Goal: Go to known website: Access a specific website the user already knows

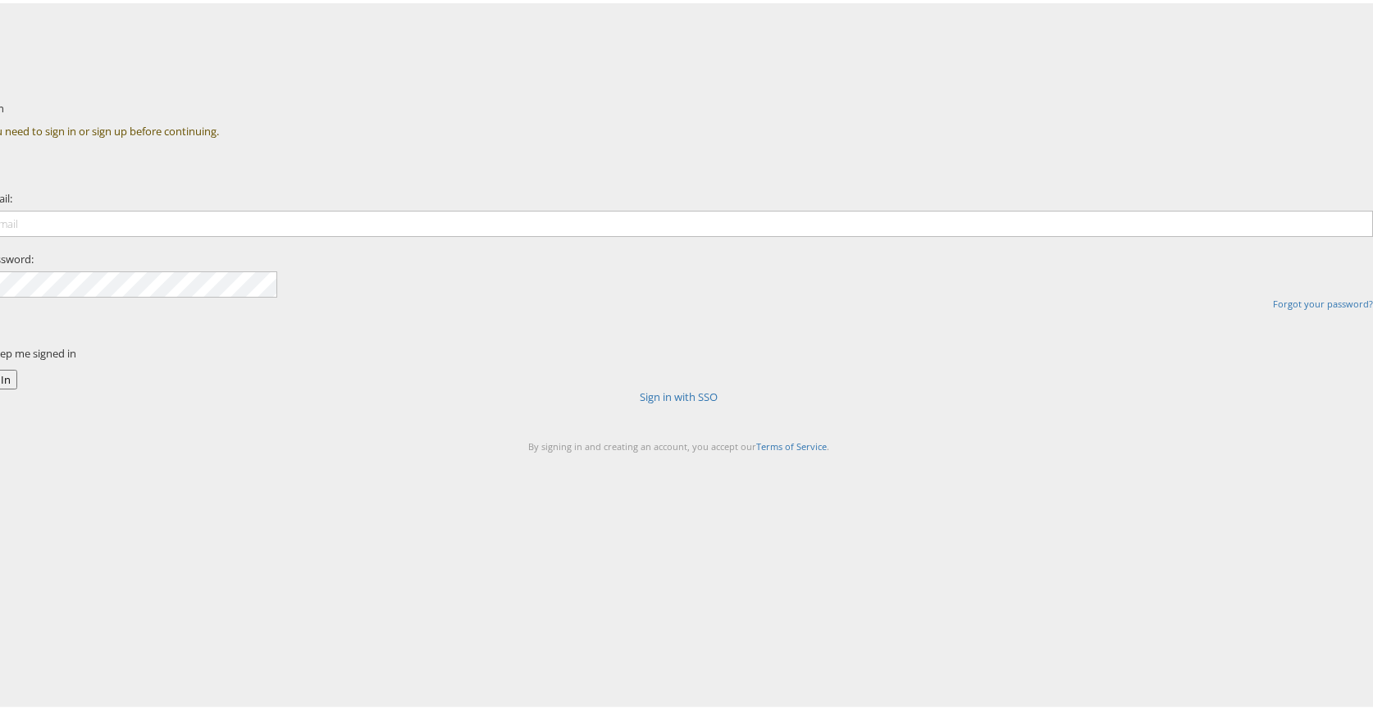
type input "e"
type input "antonio.delcastillo@kargo.com"
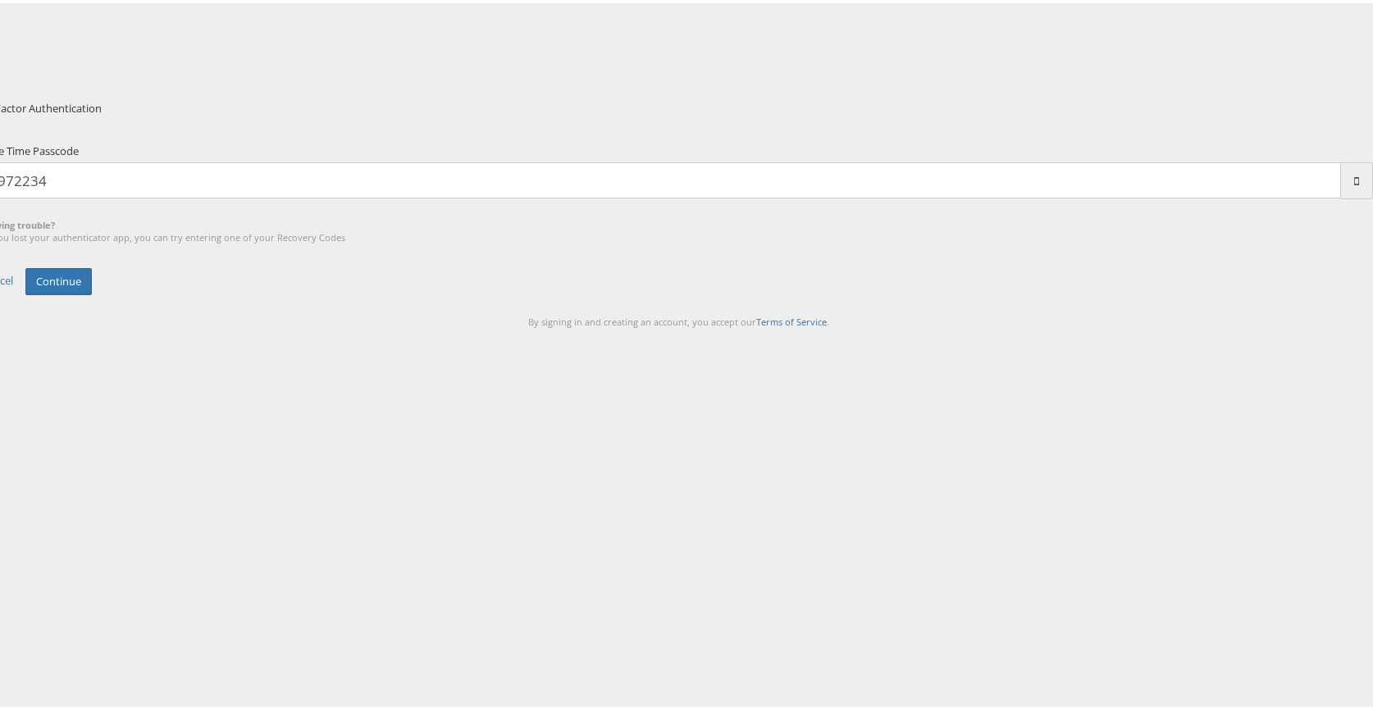
type input "972234"
click at [25, 265] on button "Continue" at bounding box center [58, 278] width 66 height 27
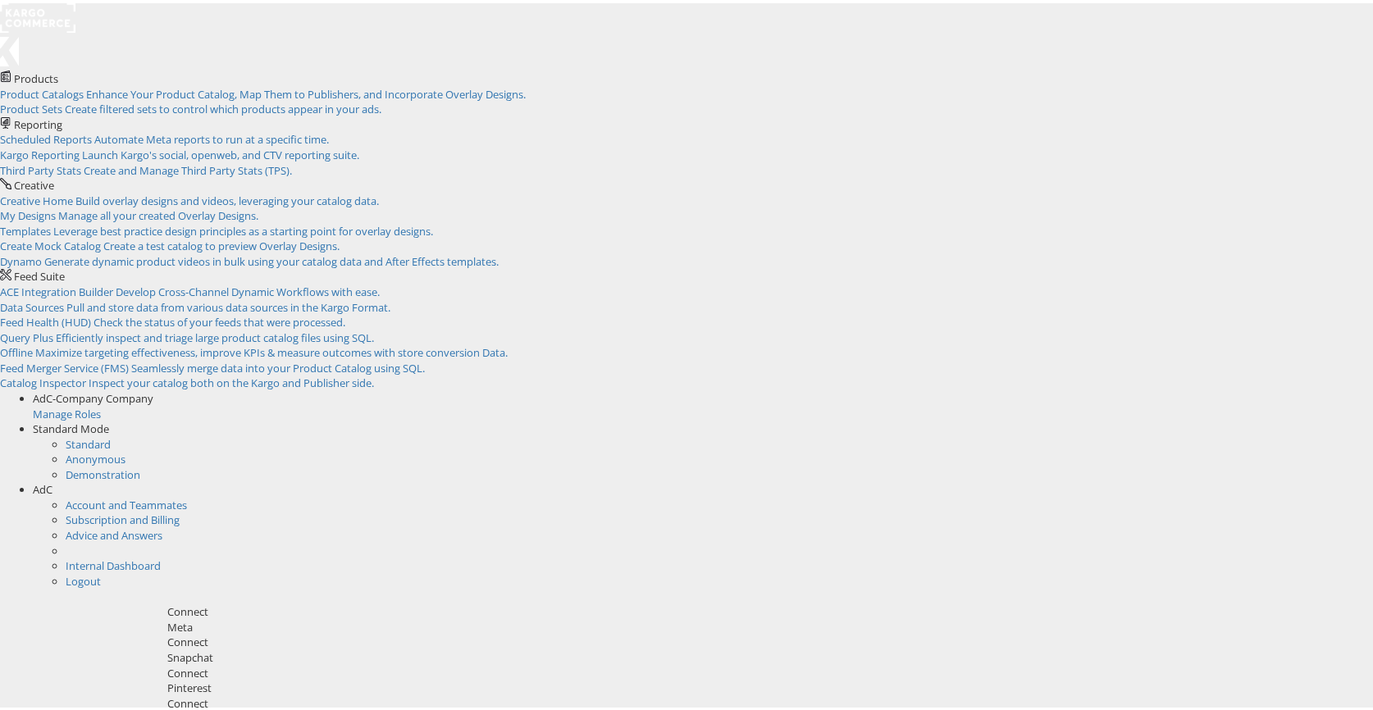
click at [1347, 479] on div "AdC" at bounding box center [709, 487] width 1353 height 16
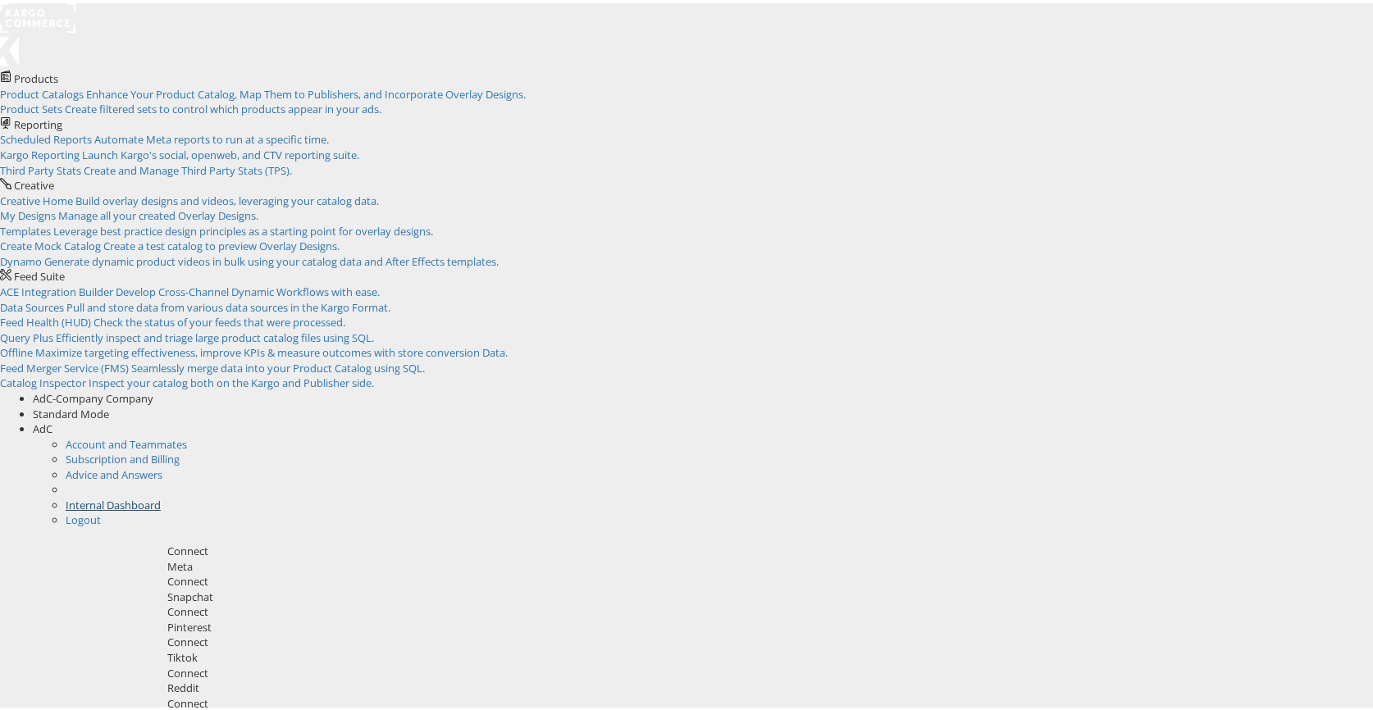
click at [161, 495] on link "Internal Dashboard" at bounding box center [113, 502] width 95 height 15
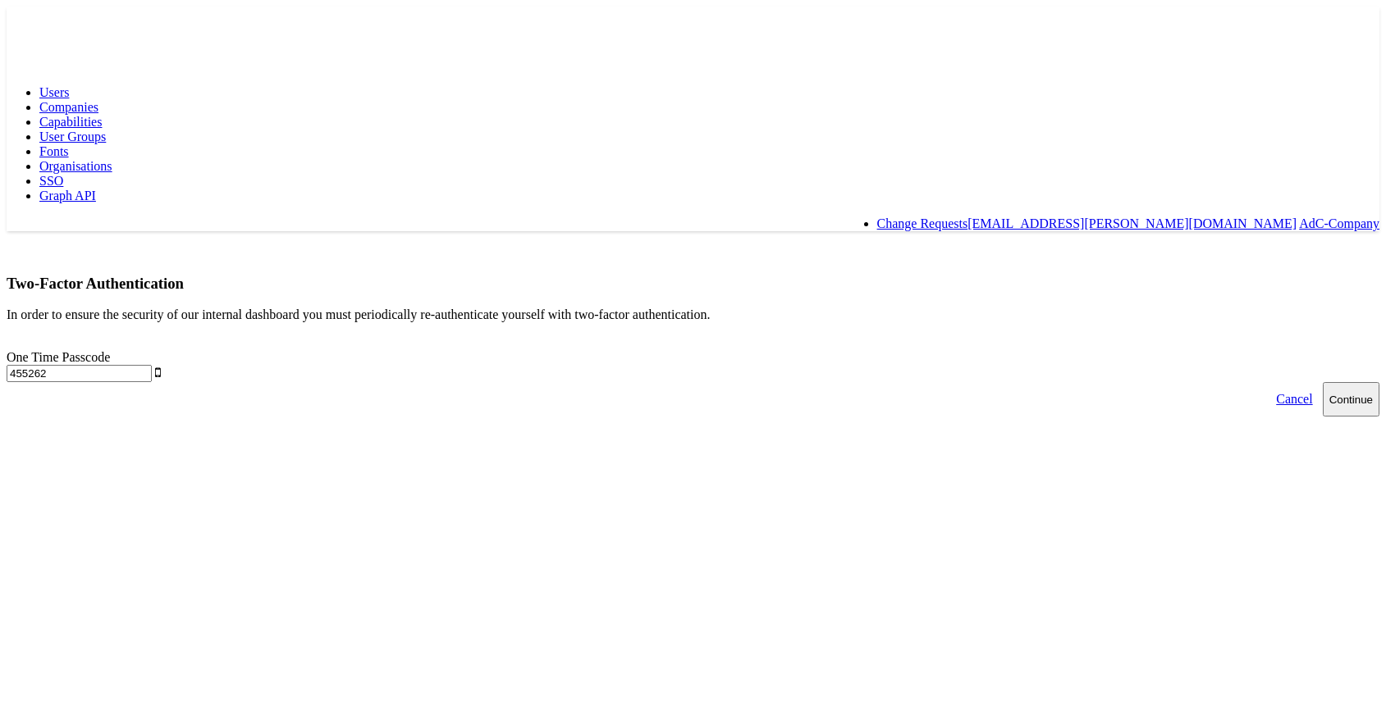
type input "455262"
click at [1322, 382] on button "Continue" at bounding box center [1350, 399] width 57 height 34
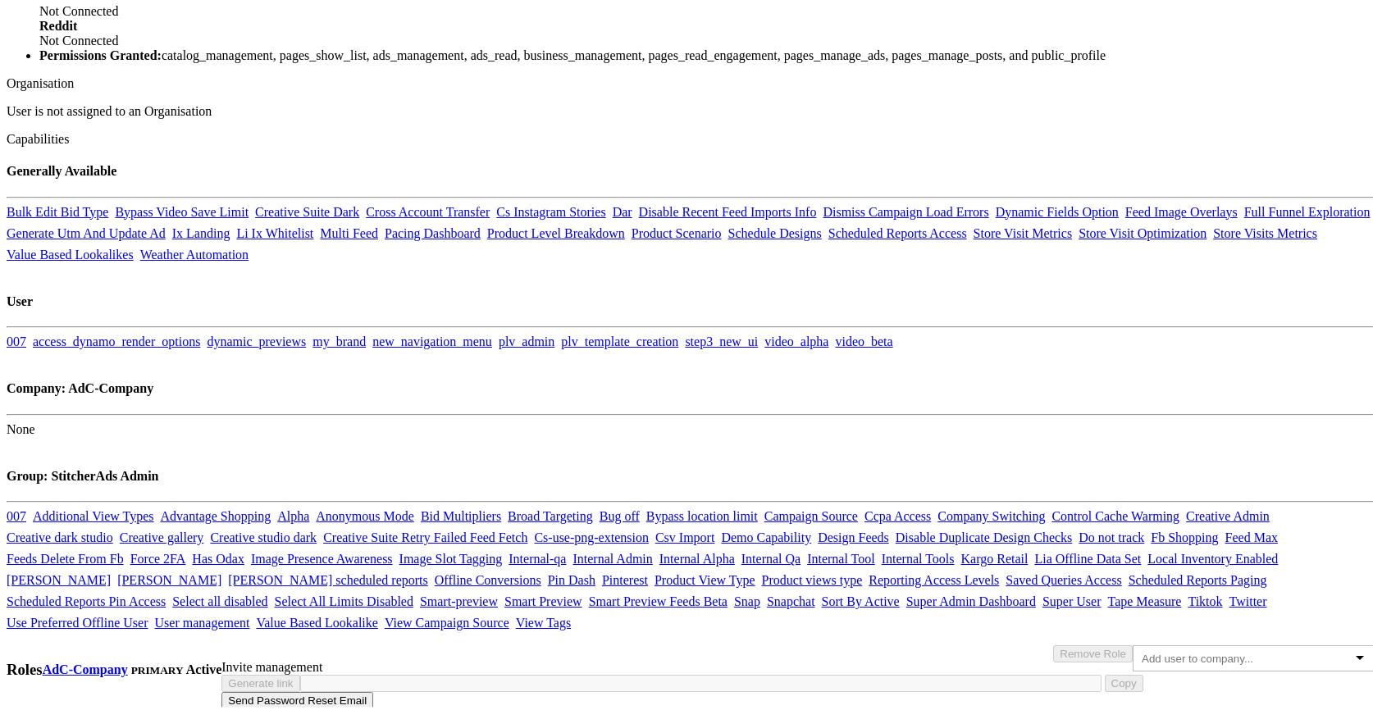
scroll to position [1078, 0]
